Goal: Task Accomplishment & Management: Manage account settings

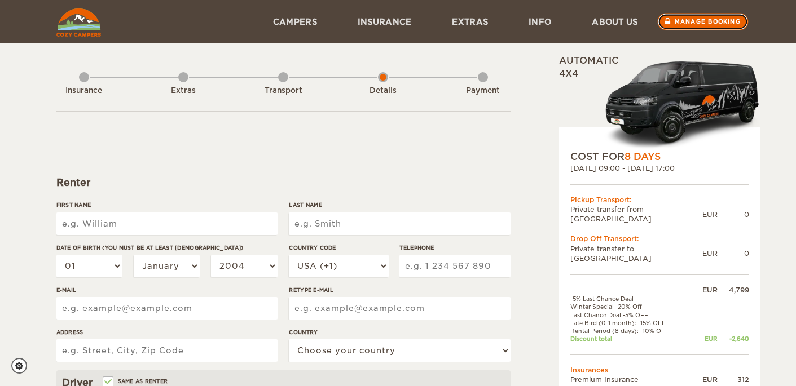
click at [689, 22] on link "Manage booking" at bounding box center [702, 22] width 91 height 17
